Goal: Task Accomplishment & Management: Manage account settings

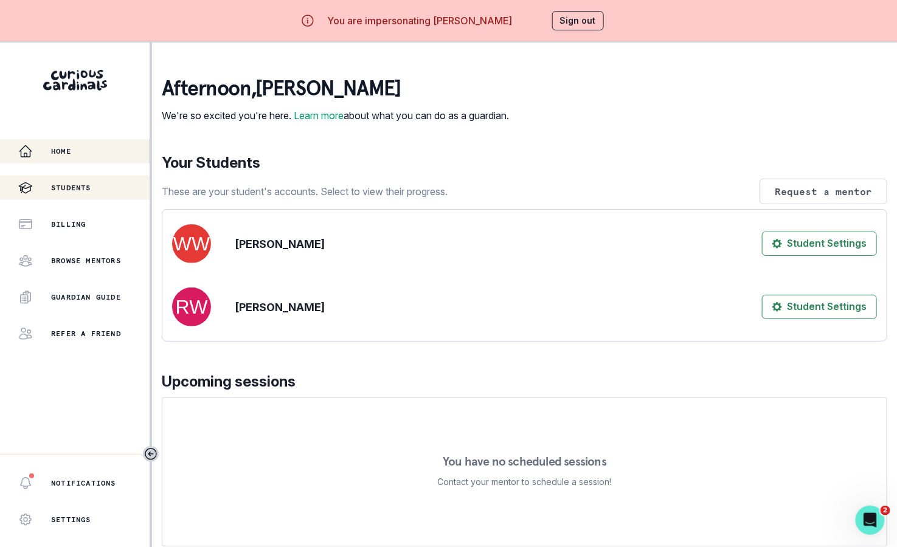
click at [95, 190] on div "Students" at bounding box center [83, 188] width 131 height 15
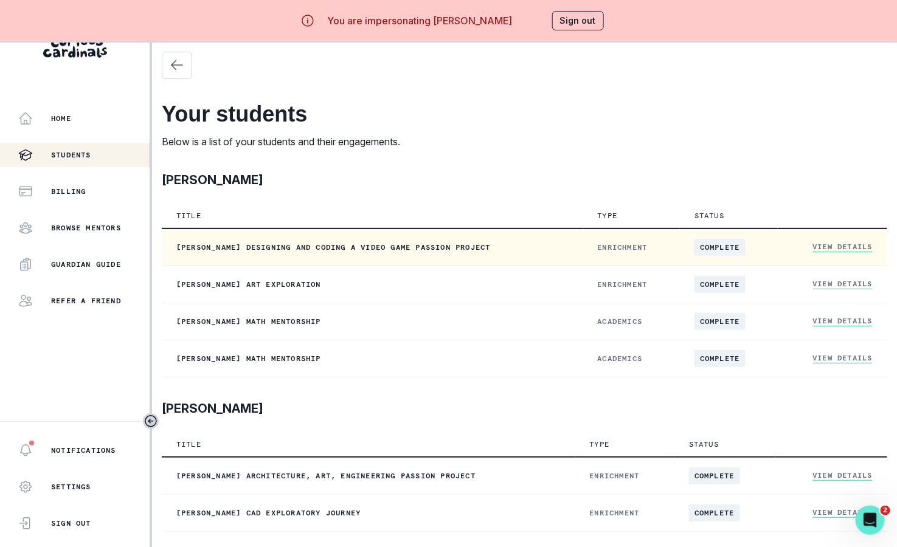
scroll to position [42, 0]
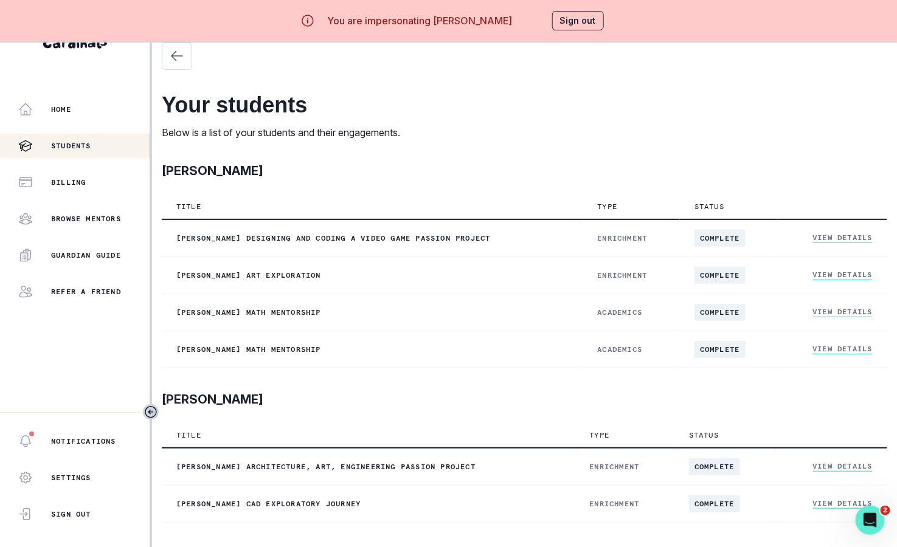
click at [588, 17] on button "Sign out" at bounding box center [578, 20] width 52 height 19
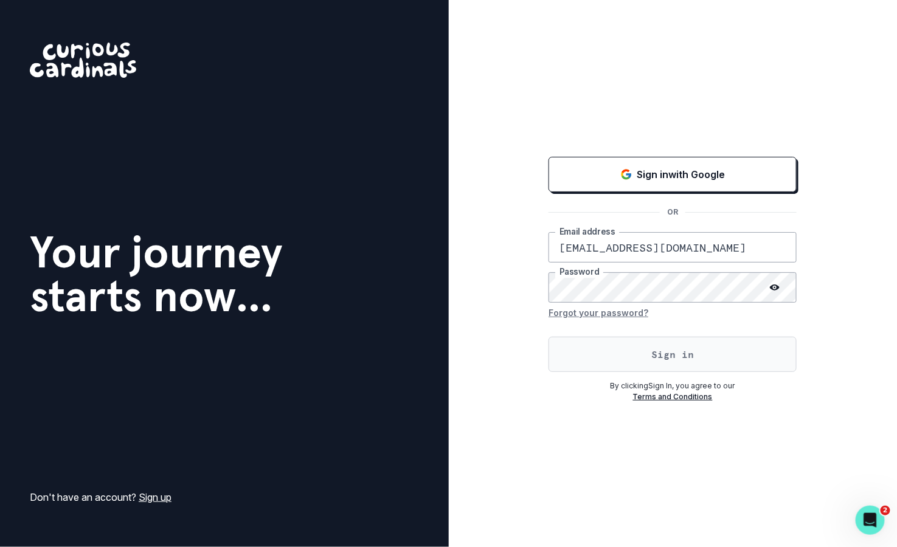
click at [591, 356] on button "Sign in" at bounding box center [673, 354] width 248 height 35
